Goal: Task Accomplishment & Management: Use online tool/utility

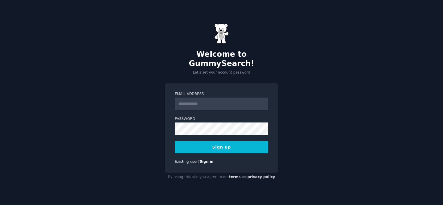
click at [203, 98] on input "Email Address" at bounding box center [221, 104] width 93 height 13
type input "**********"
click at [243, 142] on button "Sign up" at bounding box center [221, 147] width 93 height 12
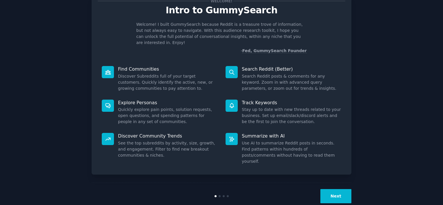
click at [332, 189] on button "Next" at bounding box center [336, 196] width 31 height 14
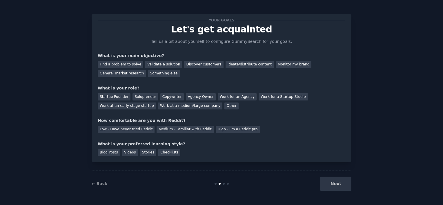
scroll to position [2, 0]
click at [158, 63] on div "Validate a solution" at bounding box center [163, 64] width 37 height 7
click at [146, 70] on div "General market research" at bounding box center [122, 73] width 48 height 7
click at [145, 95] on div "Solopreneur" at bounding box center [146, 96] width 26 height 7
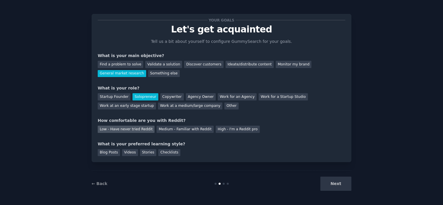
click at [124, 128] on div "Low - Have never tried Reddit" at bounding box center [126, 129] width 57 height 7
click at [161, 154] on div "Checklists" at bounding box center [169, 152] width 22 height 7
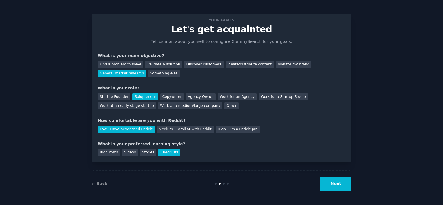
click at [343, 189] on button "Next" at bounding box center [336, 184] width 31 height 14
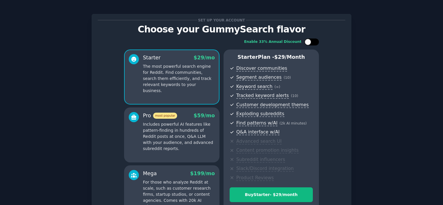
click at [309, 44] on div at bounding box center [308, 42] width 6 height 6
click at [315, 43] on div at bounding box center [315, 42] width 6 height 6
checkbox input "false"
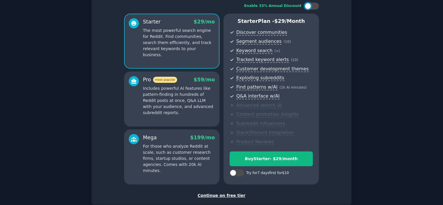
scroll to position [73, 0]
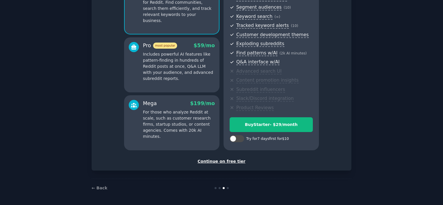
click at [229, 161] on div "Continue on free tier" at bounding box center [222, 162] width 248 height 6
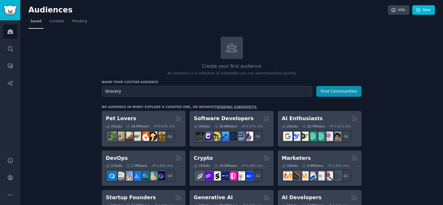
type input "Grocery"
click at [316, 86] on button "Find Communities" at bounding box center [338, 91] width 45 height 11
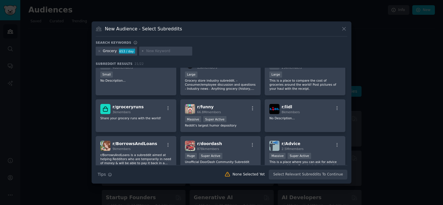
scroll to position [87, 0]
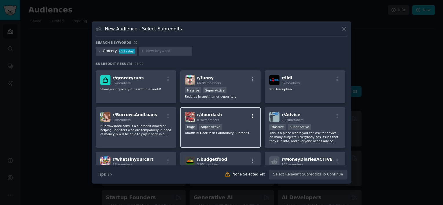
click at [254, 116] on button "button" at bounding box center [252, 116] width 7 height 5
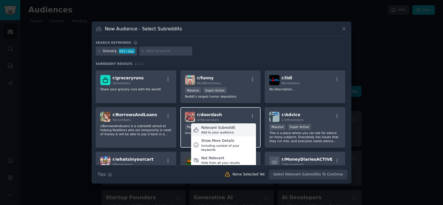
click at [226, 126] on div "Relevant Subreddit" at bounding box center [218, 128] width 34 height 5
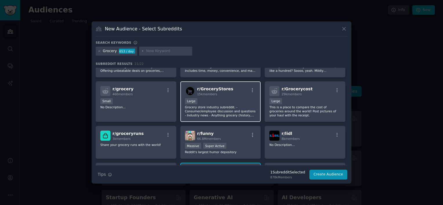
scroll to position [29, 0]
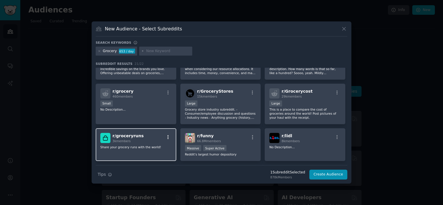
click at [170, 137] on button "button" at bounding box center [167, 137] width 7 height 5
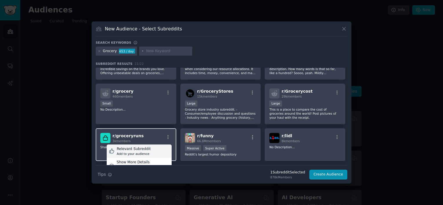
click at [139, 152] on div "Add to your audience" at bounding box center [134, 154] width 34 height 4
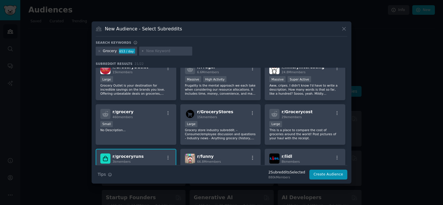
scroll to position [0, 0]
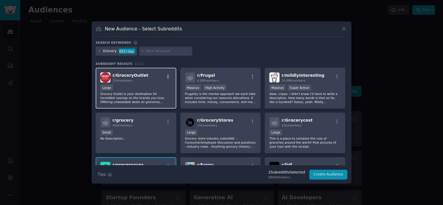
click at [168, 75] on icon "button" at bounding box center [168, 77] width 1 height 4
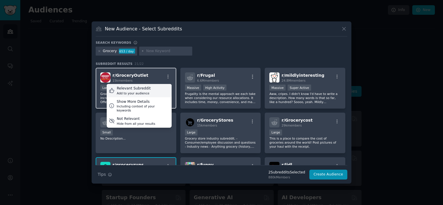
click at [156, 88] on div "Relevant Subreddit Add to your audience" at bounding box center [139, 90] width 65 height 13
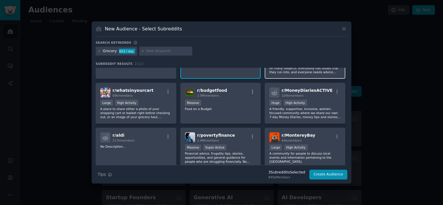
scroll to position [174, 0]
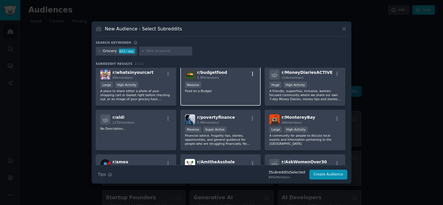
click at [251, 73] on icon "button" at bounding box center [252, 73] width 5 height 5
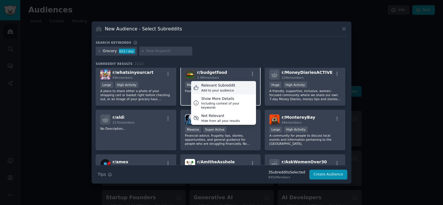
click at [235, 84] on div "Relevant Subreddit Add to your audience" at bounding box center [223, 87] width 65 height 13
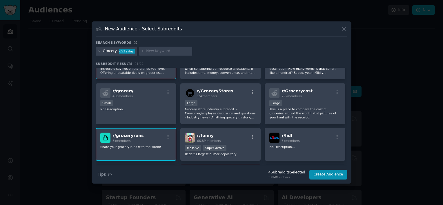
scroll to position [19, 0]
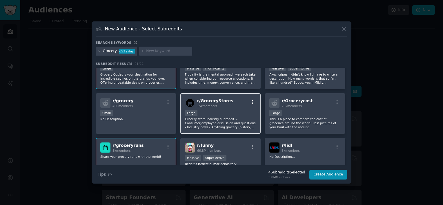
click at [253, 102] on icon "button" at bounding box center [252, 102] width 5 height 5
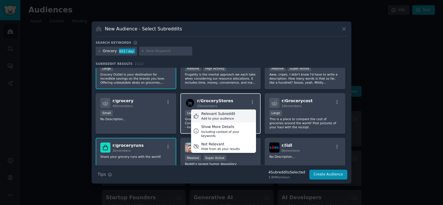
click at [229, 114] on div "Relevant Subreddit" at bounding box center [218, 114] width 34 height 5
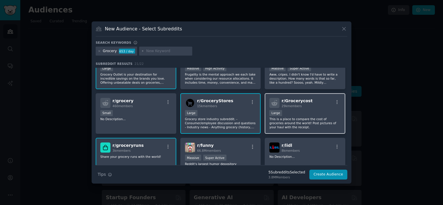
click at [336, 99] on div "r/ Grocerycost 29k members" at bounding box center [304, 103] width 71 height 10
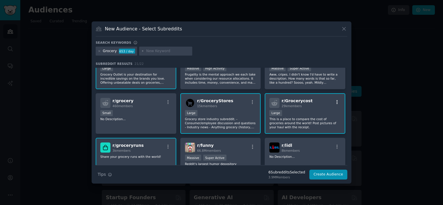
click at [337, 100] on icon "button" at bounding box center [337, 102] width 5 height 5
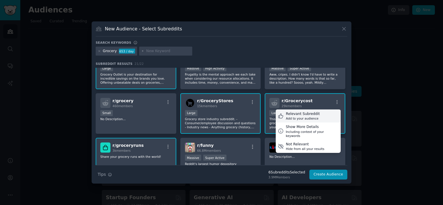
click at [315, 113] on div "Relevant Subreddit Add to your audience" at bounding box center [308, 116] width 65 height 13
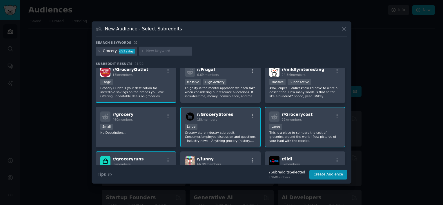
scroll to position [0, 0]
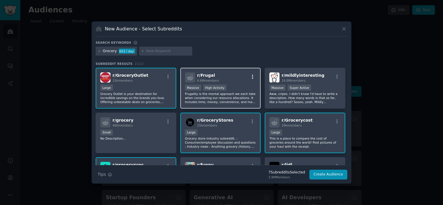
click at [252, 75] on icon "button" at bounding box center [252, 76] width 5 height 5
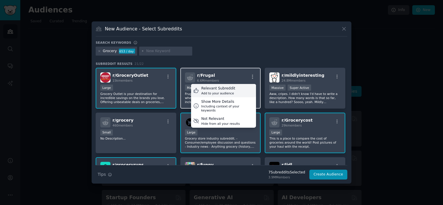
click at [235, 89] on div "Relevant Subreddit Add to your audience" at bounding box center [223, 90] width 65 height 13
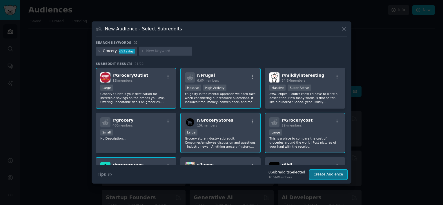
click at [329, 176] on button "Create Audience" at bounding box center [329, 175] width 38 height 10
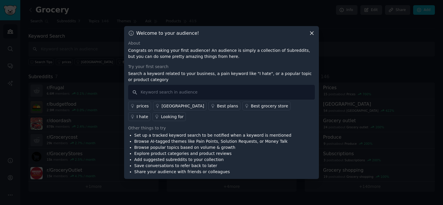
click at [251, 109] on div "Best grocery store" at bounding box center [269, 106] width 37 height 6
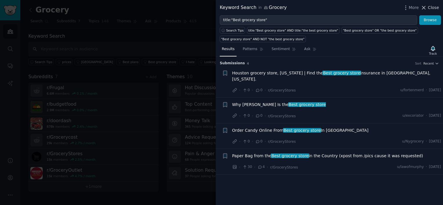
click at [429, 6] on span "Close" at bounding box center [433, 8] width 11 height 6
